Goal: Transaction & Acquisition: Purchase product/service

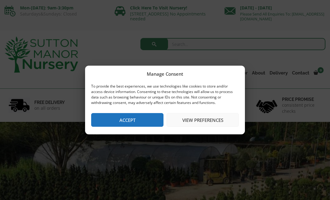
click at [131, 121] on button "Accept" at bounding box center [127, 120] width 72 height 14
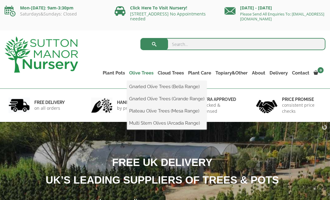
click at [147, 72] on link "Olive Trees" at bounding box center [141, 73] width 29 height 9
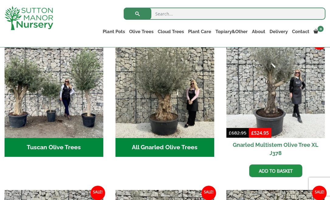
scroll to position [233, 0]
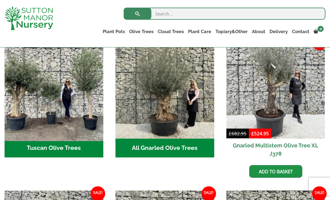
click at [89, 124] on img "Visit product category Tuscan Olive Trees" at bounding box center [54, 89] width 104 height 104
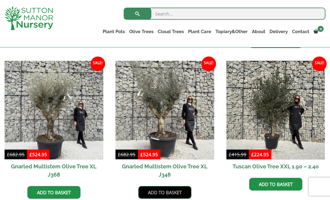
scroll to position [363, 0]
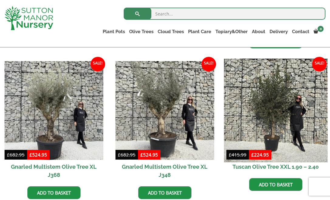
click at [279, 110] on img at bounding box center [276, 111] width 104 height 104
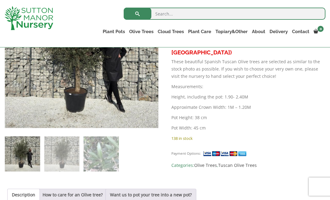
scroll to position [171, 0]
